Goal: Browse casually

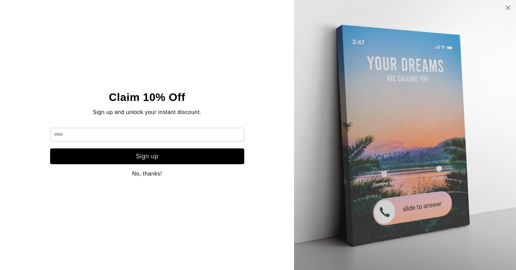
click at [509, 8] on icon at bounding box center [508, 7] width 6 height 5
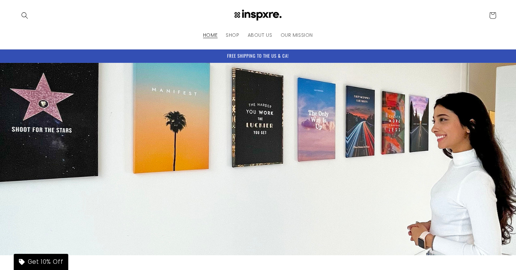
click at [385, 27] on header "HOME SHOP ABOUT US OUR MISSION Country/region [GEOGRAPHIC_DATA] | USD $ Search …" at bounding box center [258, 24] width 516 height 49
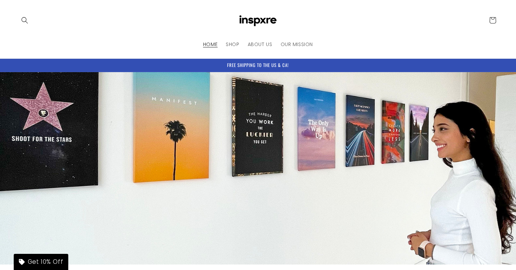
click at [261, 18] on img at bounding box center [258, 20] width 55 height 21
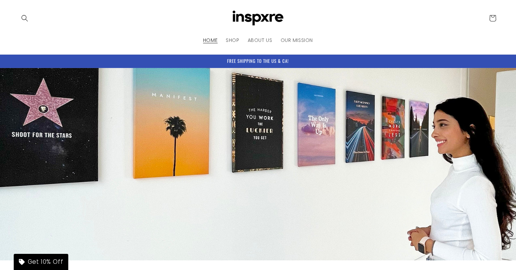
click at [357, 28] on header "HOME SHOP ABOUT US OUR MISSION Country/region United States | USD $ Search Afgh…" at bounding box center [258, 27] width 516 height 54
